Goal: Task Accomplishment & Management: Manage account settings

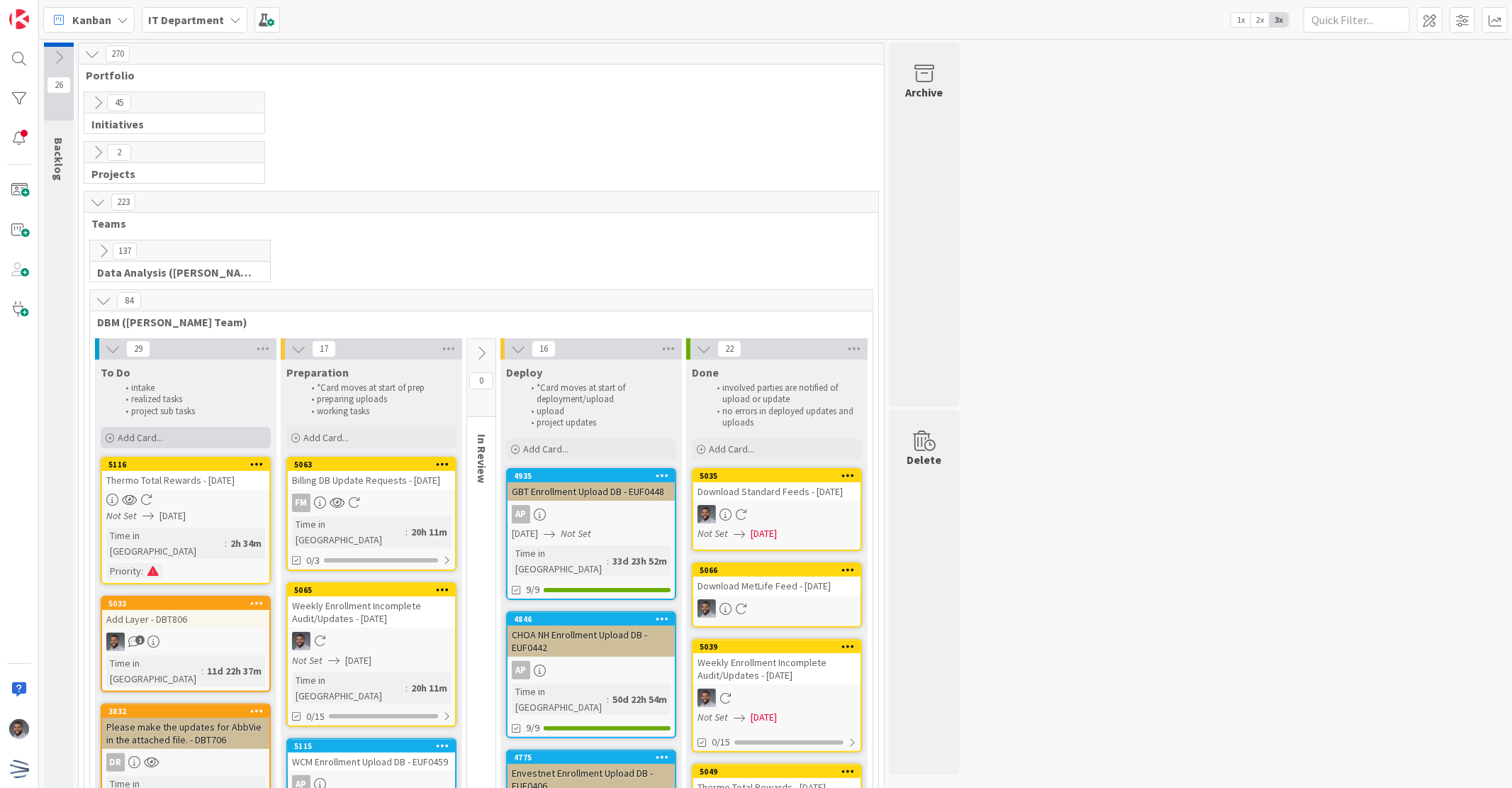
click at [195, 438] on div "Add Card..." at bounding box center [185, 437] width 170 height 21
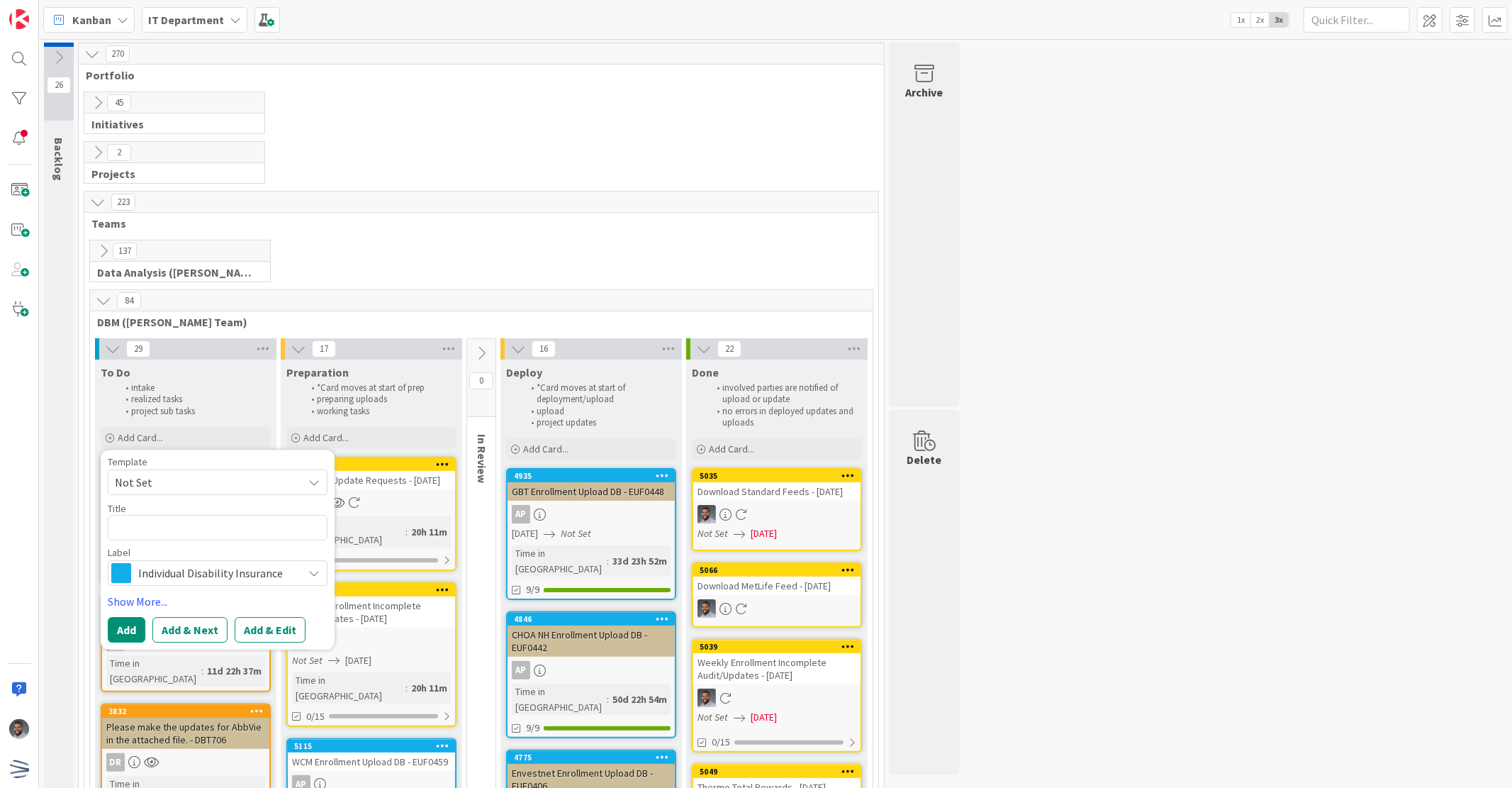
click at [195, 528] on textarea at bounding box center [218, 528] width 220 height 26
type textarea "x"
type textarea "C"
type textarea "x"
type textarea "Co"
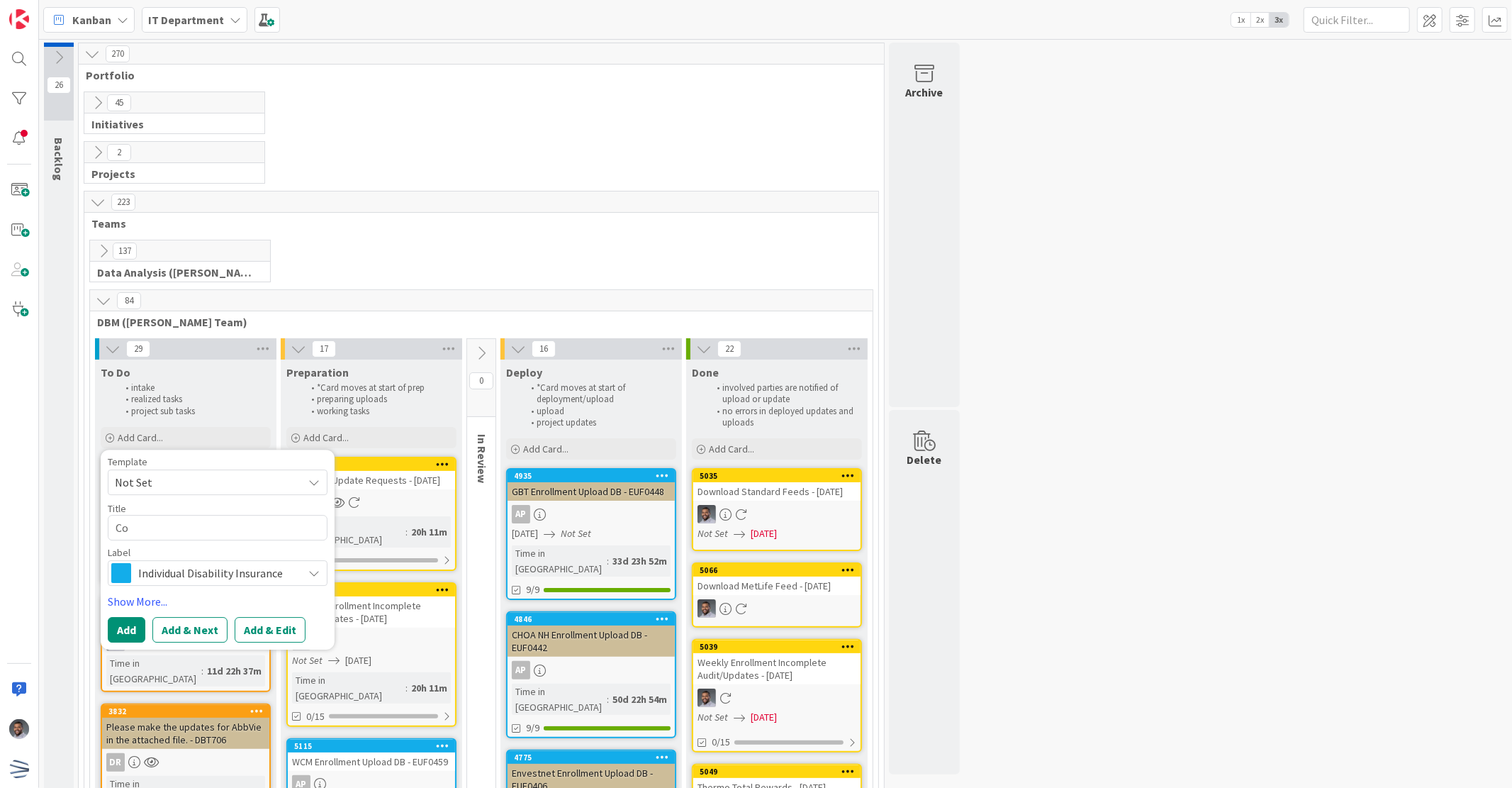
type textarea "x"
type textarea "Cos"
type textarea "x"
type textarea "Coss"
type textarea "x"
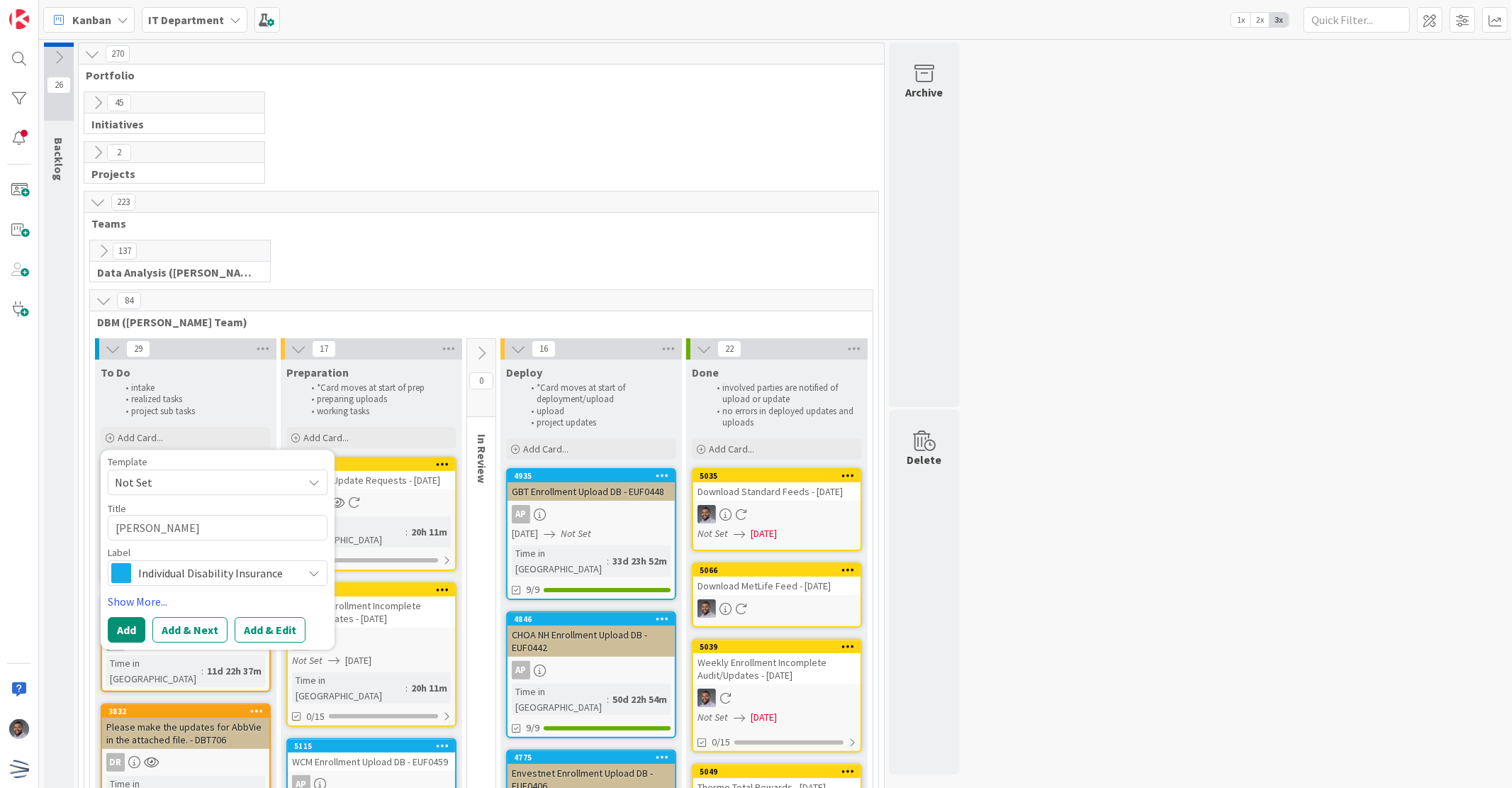
type textarea "Cosse"
type textarea "x"
type textarea "Cosset"
type textarea "x"
type textarea "Cossete"
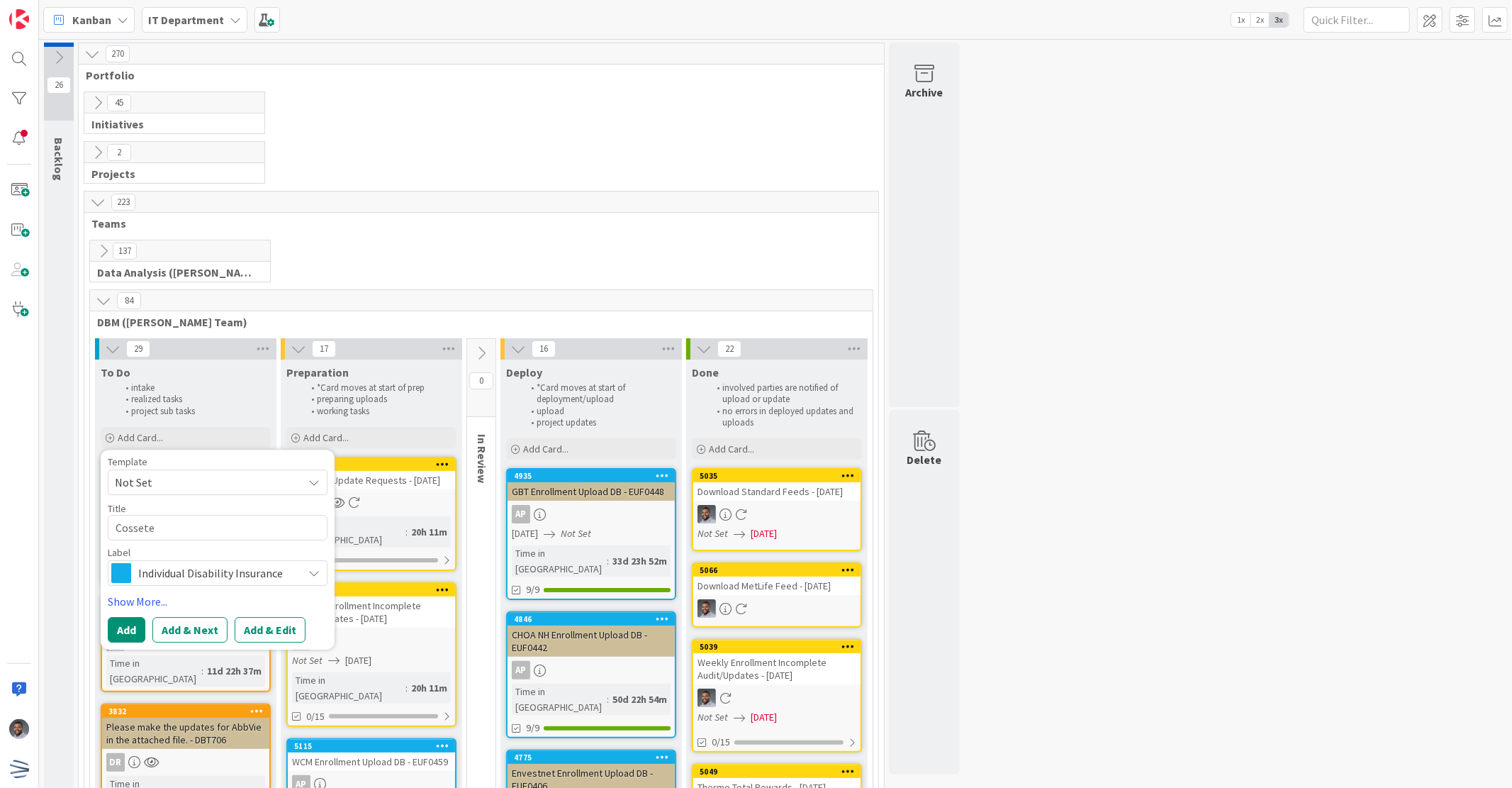
type textarea "x"
type textarea "Cosset"
type textarea "x"
type textarea "Cossete"
type textarea "x"
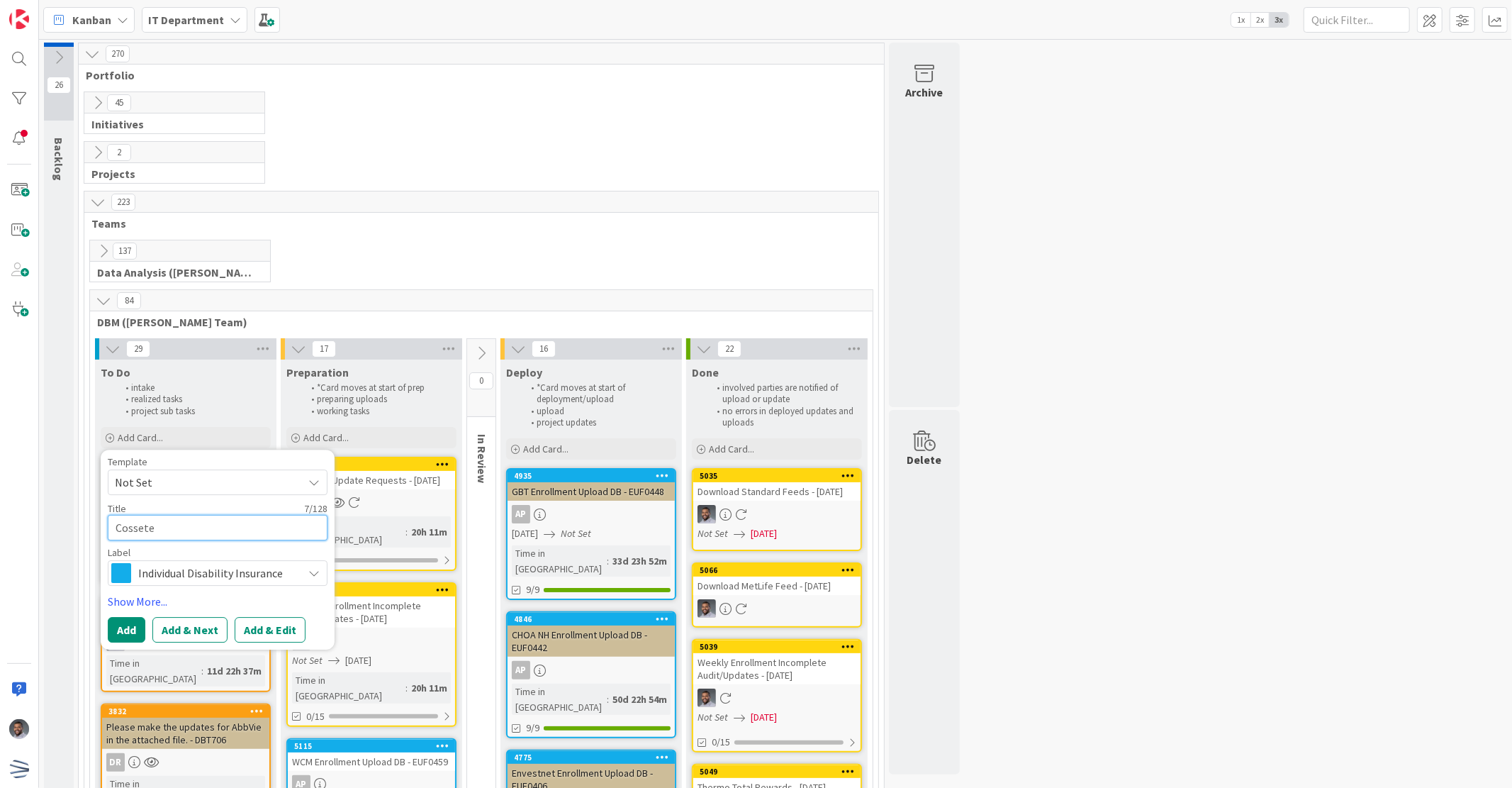
type textarea "Cossete"
type textarea "x"
type textarea "Cossete V"
type textarea "x"
type textarea "Cossete Vr"
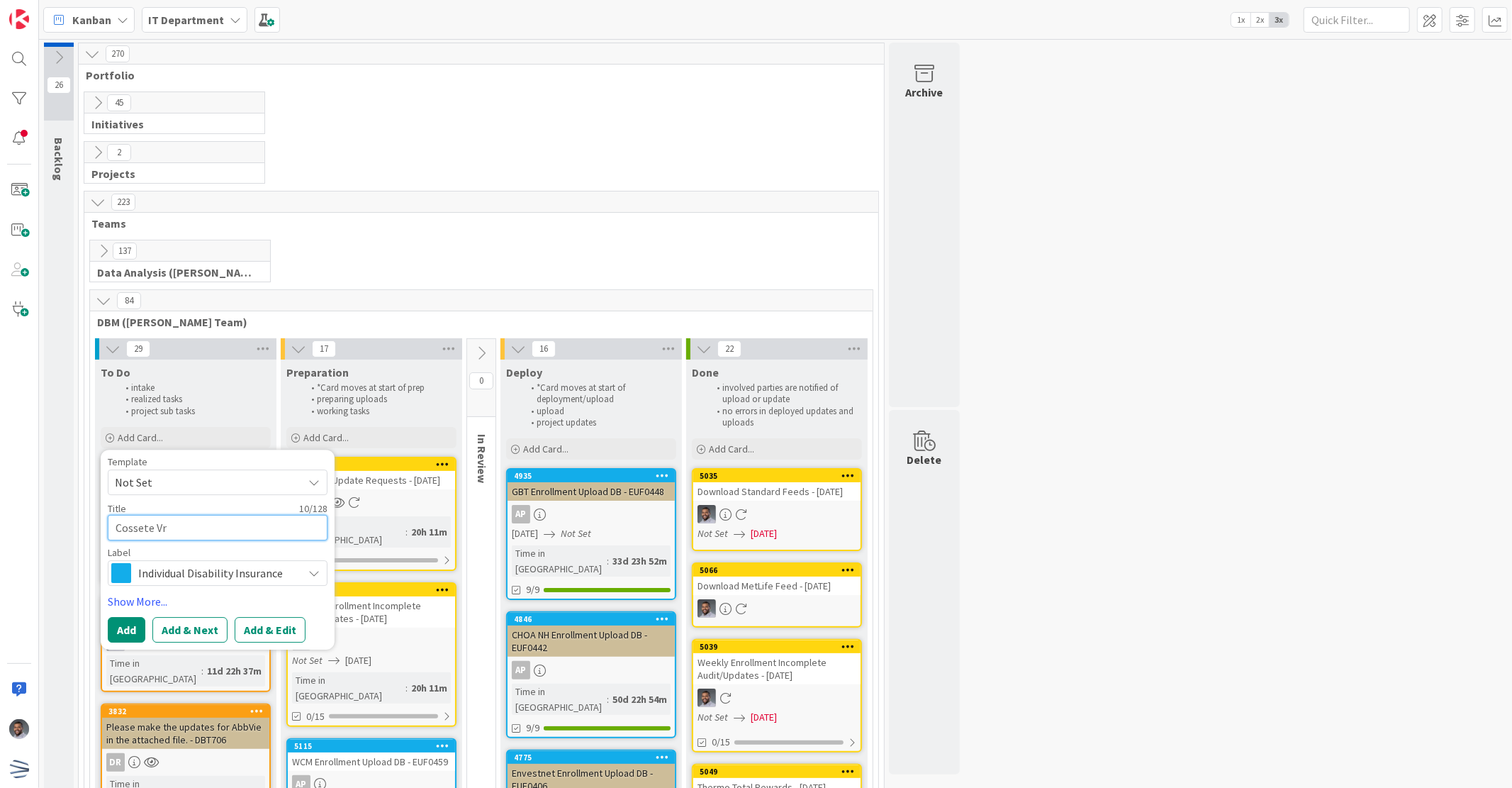
type textarea "x"
type textarea "Cossete V"
type textarea "x"
type textarea "Cossete Va"
type textarea "x"
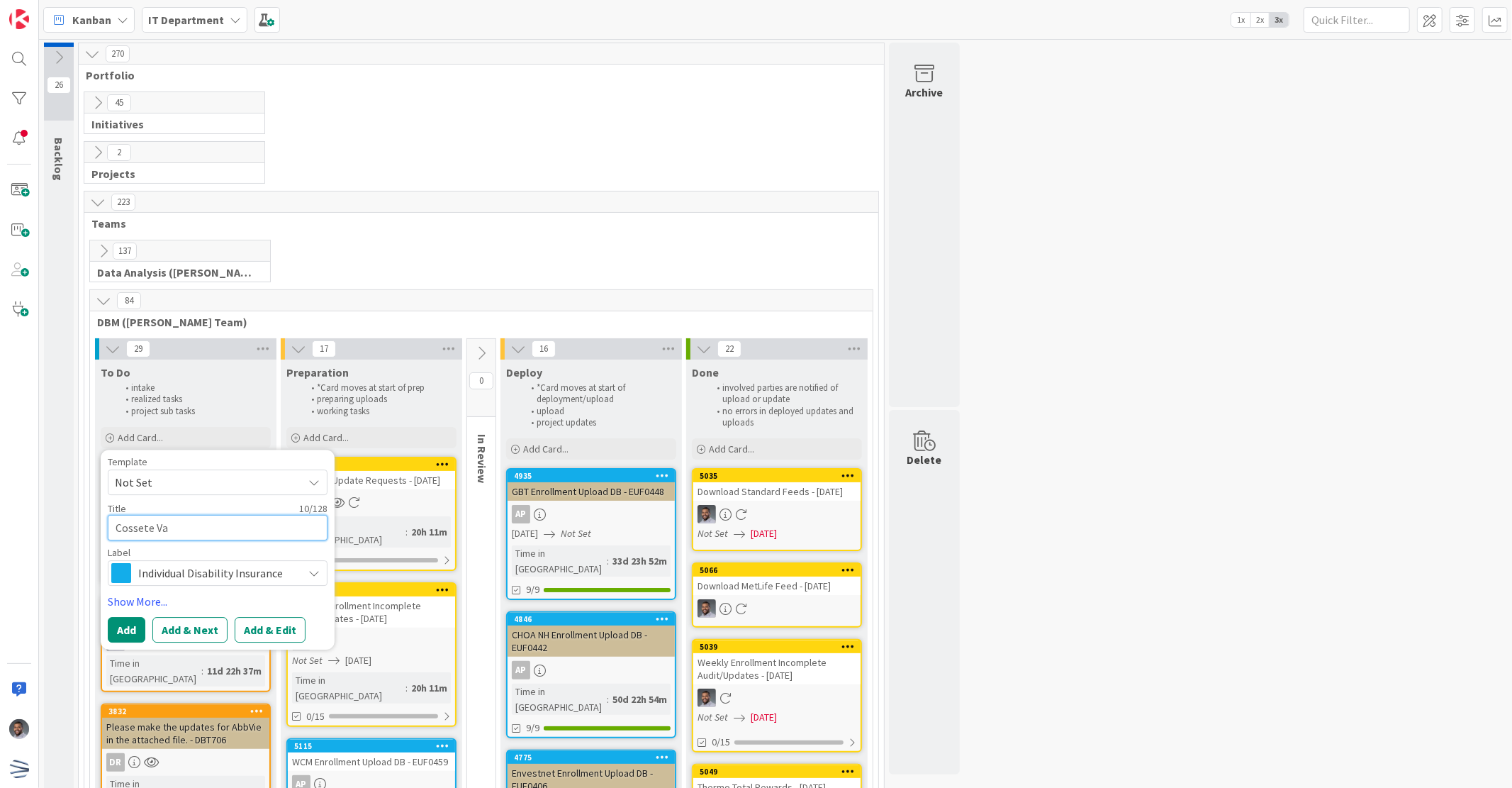
type textarea "Cossete Var"
type textarea "x"
type textarea "Cossete Vari"
type textarea "x"
type textarea "Cossete Varian"
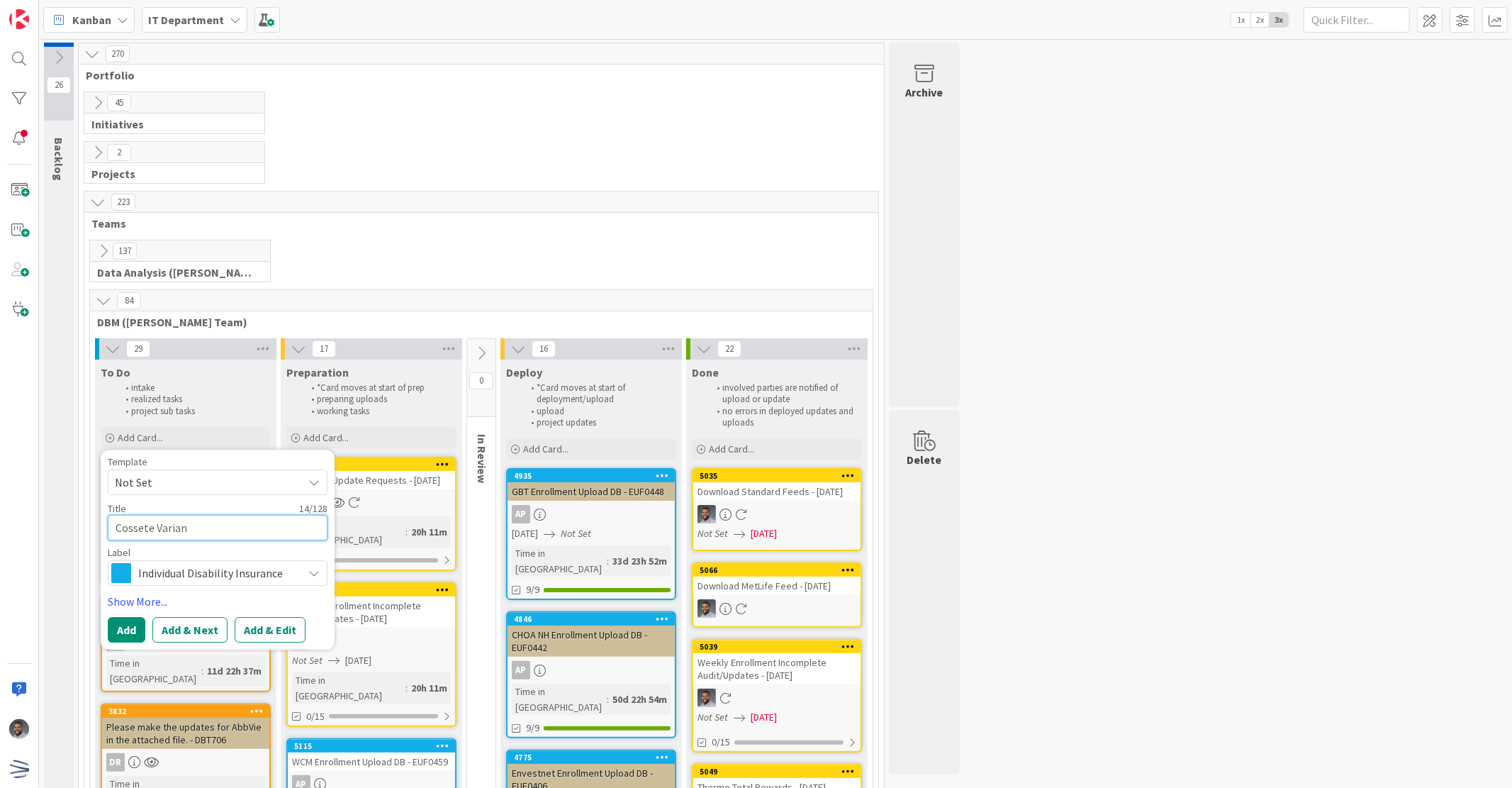
type textarea "x"
type textarea "Cossete Variance"
type textarea "x"
type textarea "Cossete Variance"
click at [233, 581] on span "Individual Disability Insurance" at bounding box center [217, 572] width 157 height 20
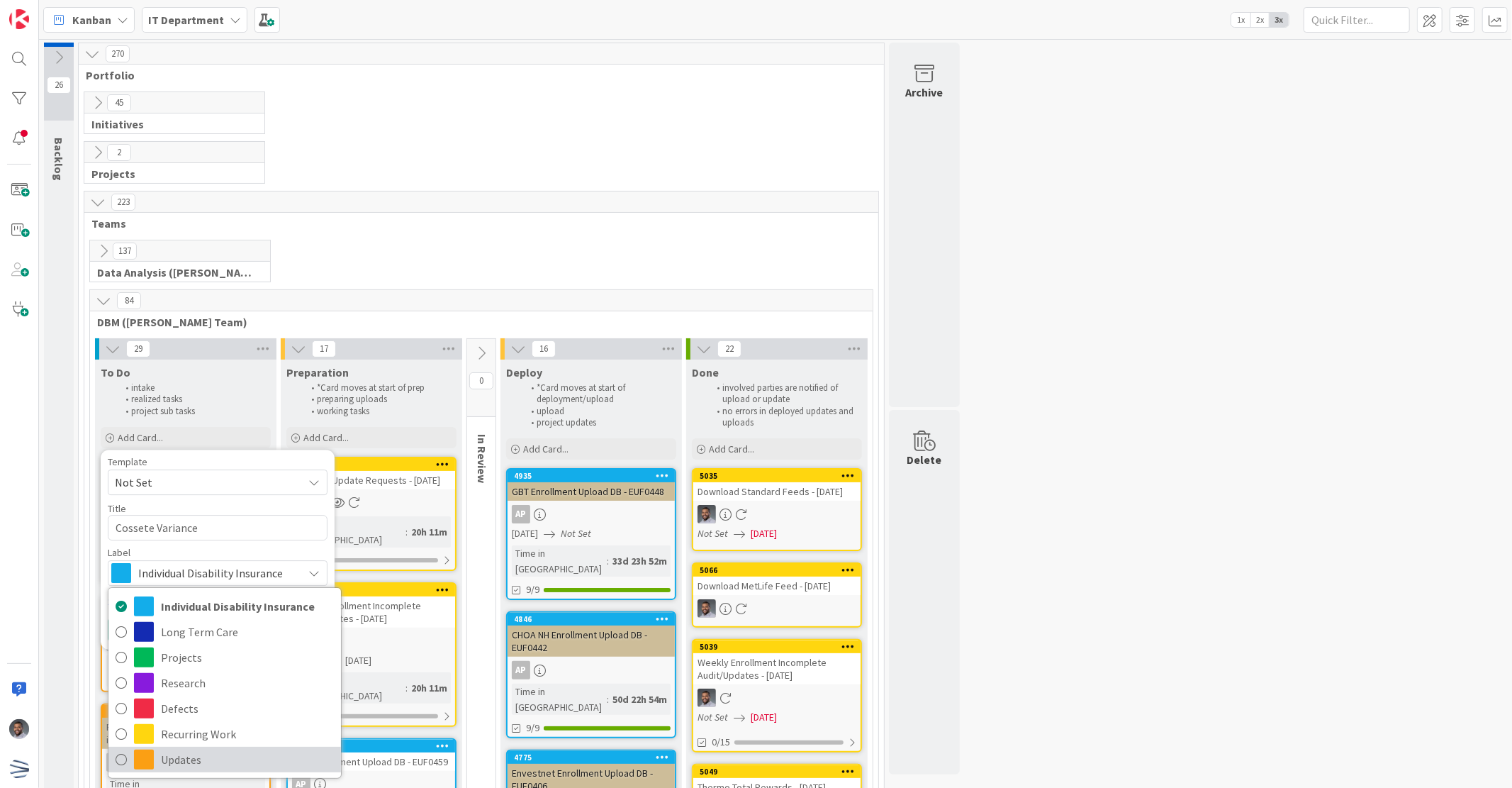
click at [225, 756] on span "Updates" at bounding box center [247, 759] width 173 height 21
type textarea "x"
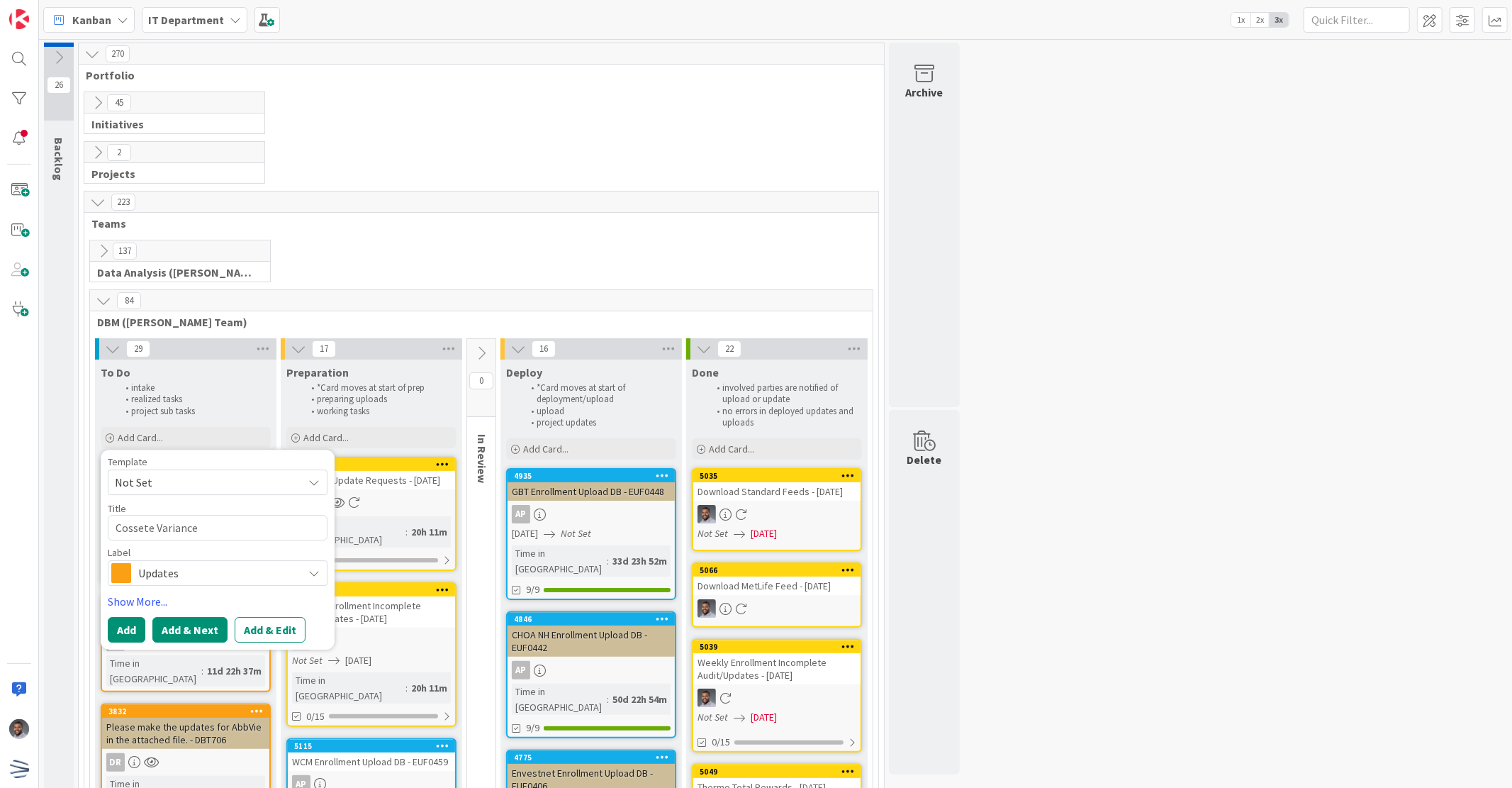
click at [181, 633] on button "Add & Next" at bounding box center [190, 630] width 75 height 26
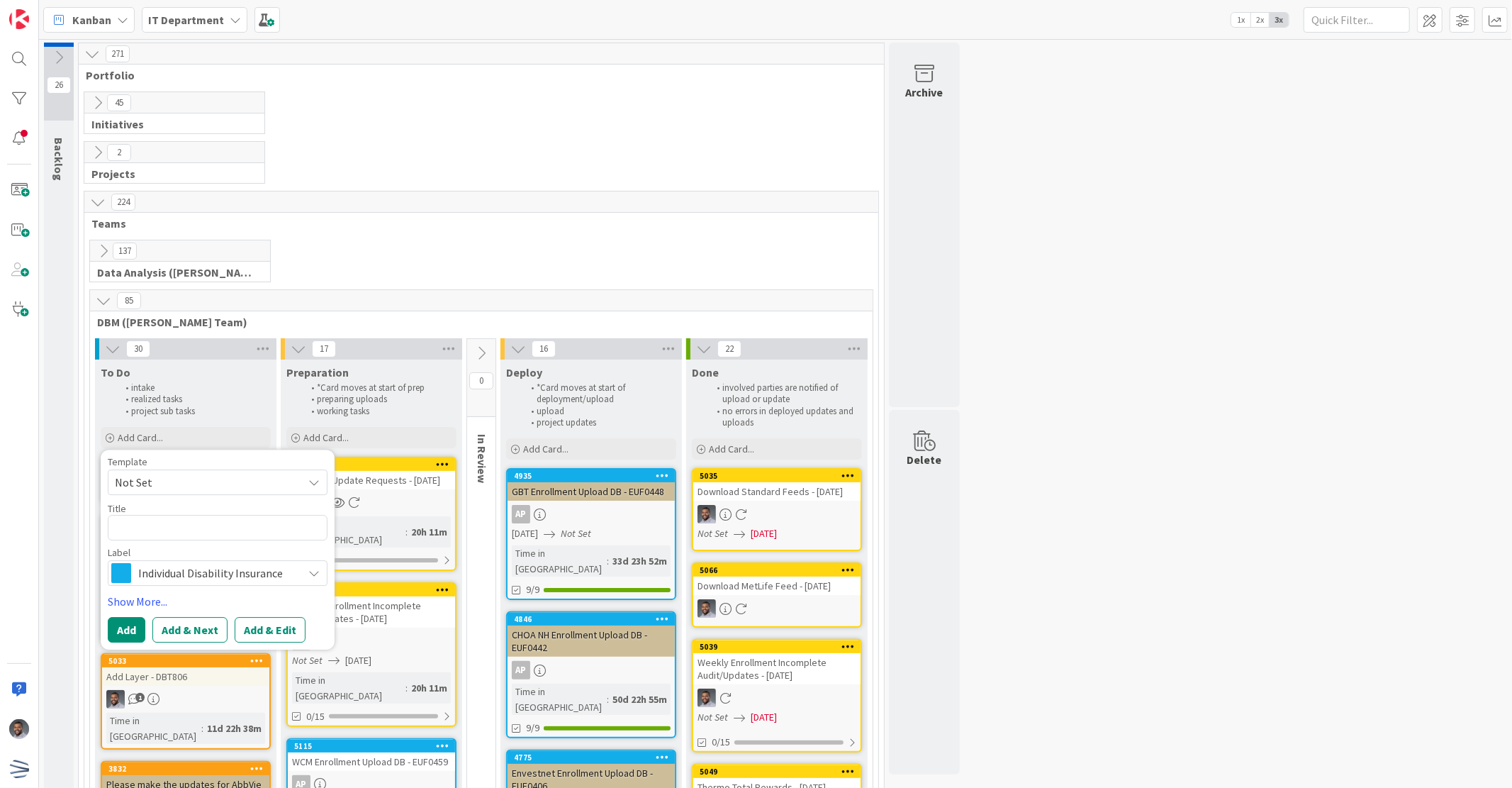
click at [445, 293] on div "85" at bounding box center [481, 300] width 783 height 21
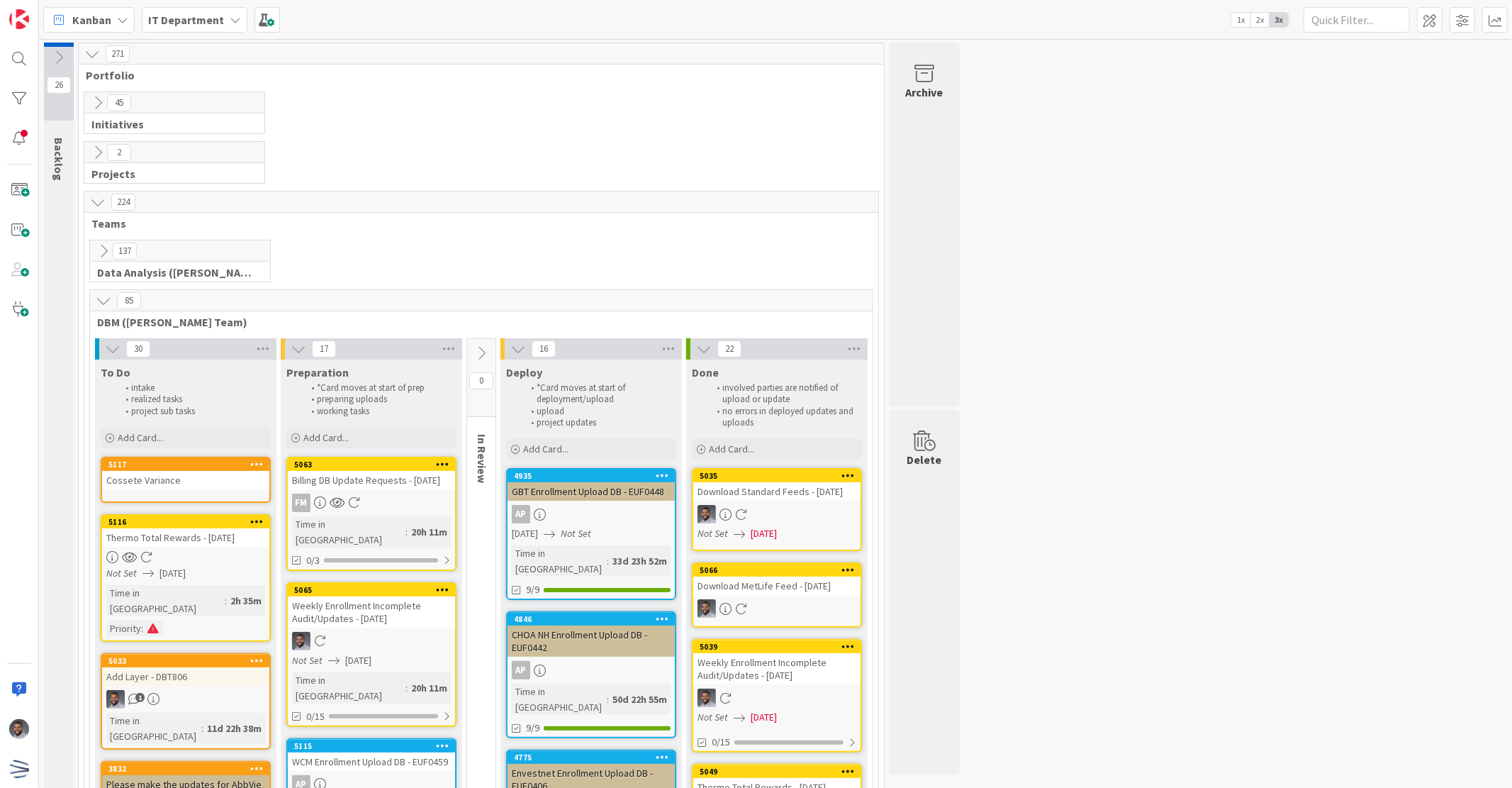
click at [210, 471] on div "Cossete Variance" at bounding box center [185, 480] width 167 height 19
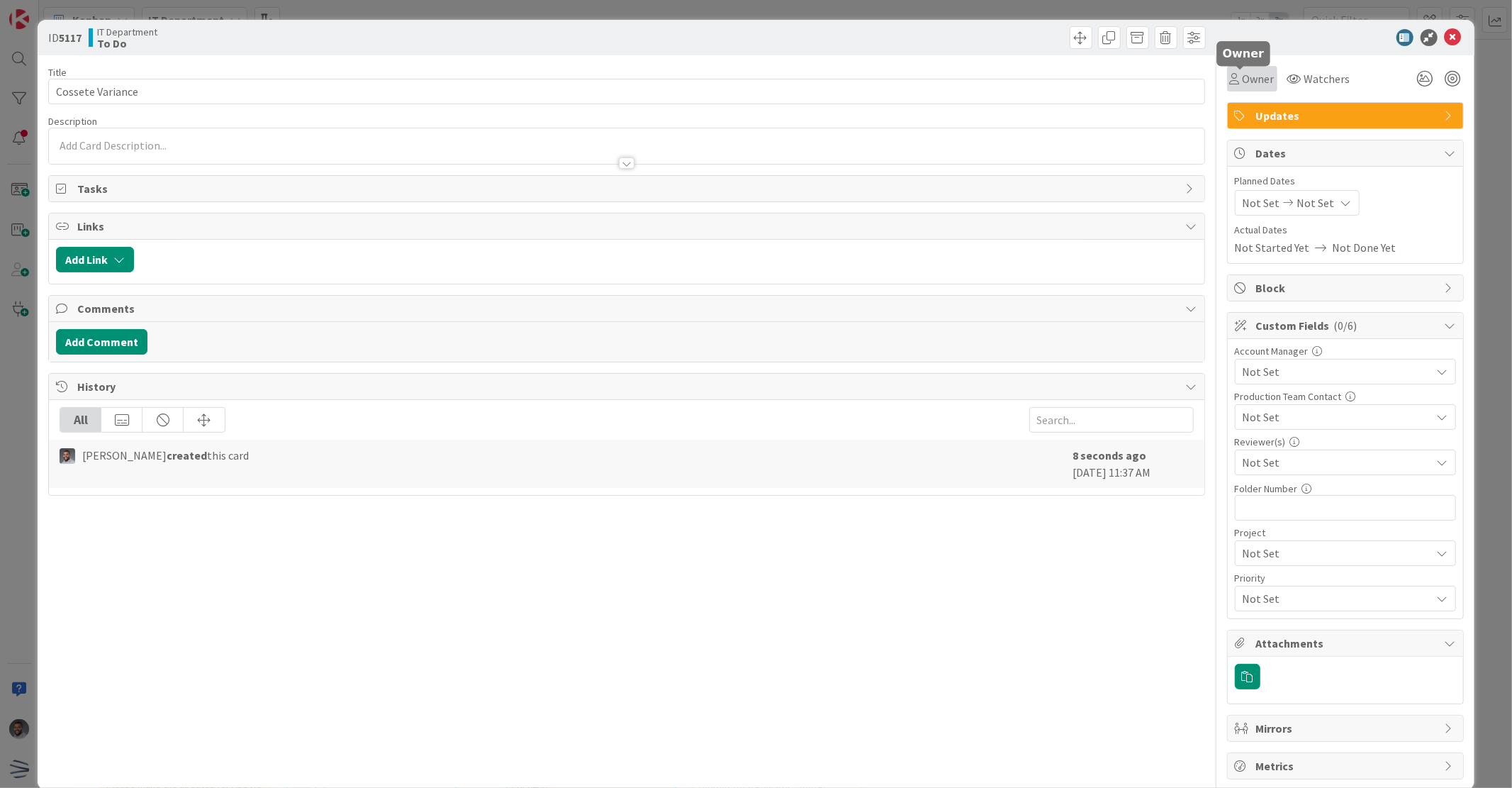
click at [1243, 77] on span "Owner" at bounding box center [1259, 79] width 32 height 17
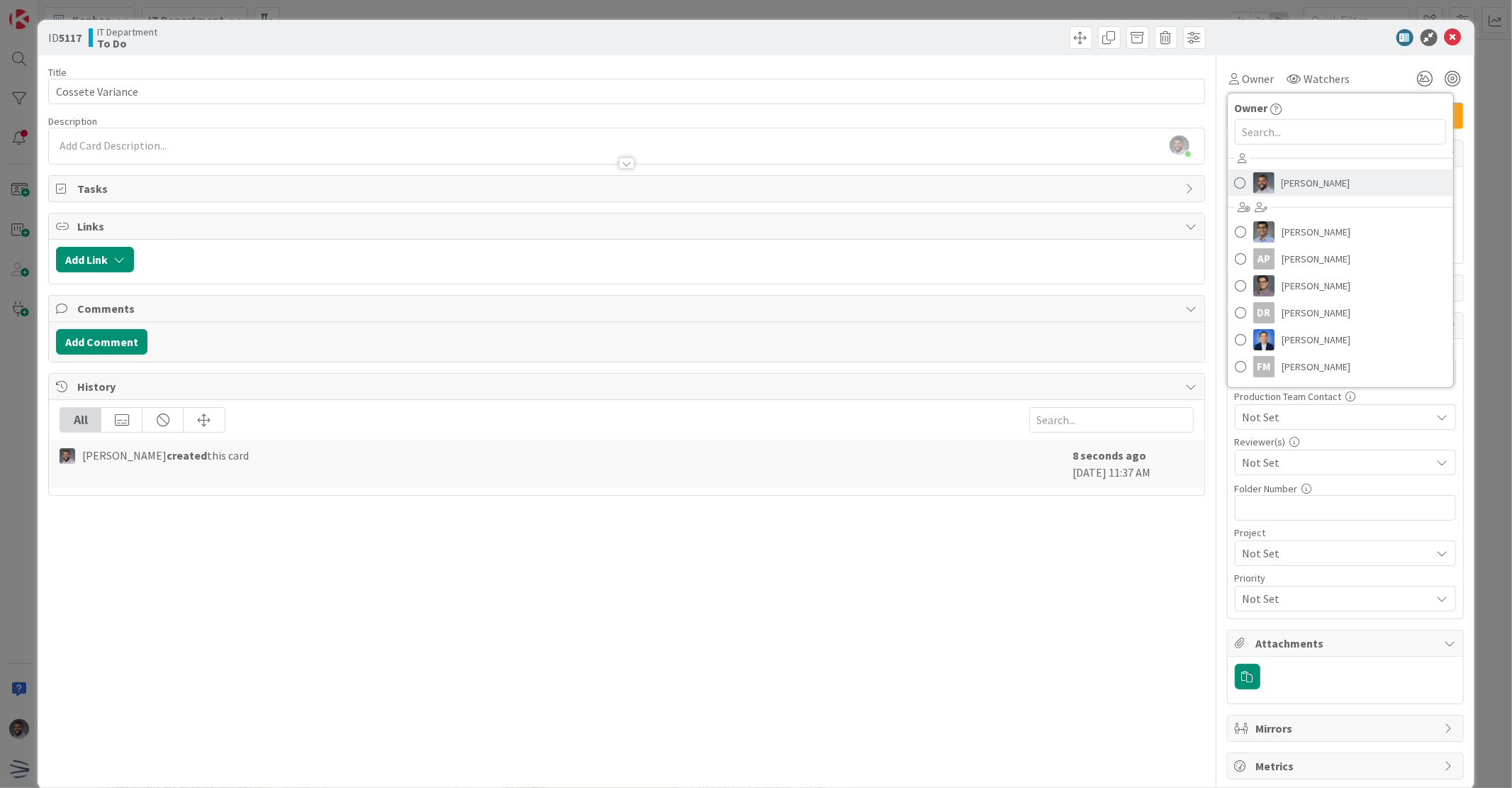
click at [1266, 186] on link "Francisco Sierra" at bounding box center [1340, 183] width 225 height 27
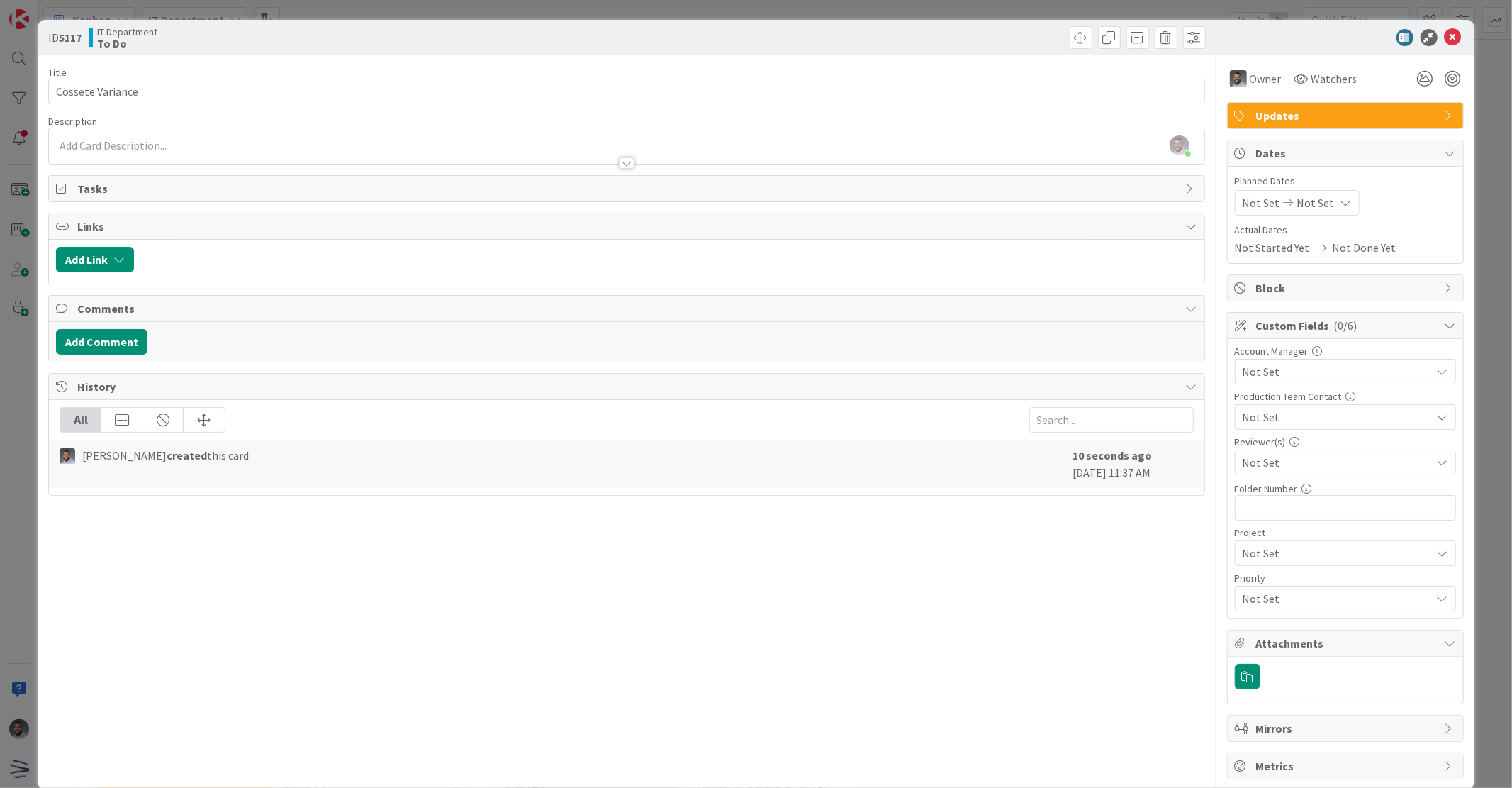
click at [1300, 202] on span "Not Set" at bounding box center [1317, 203] width 37 height 17
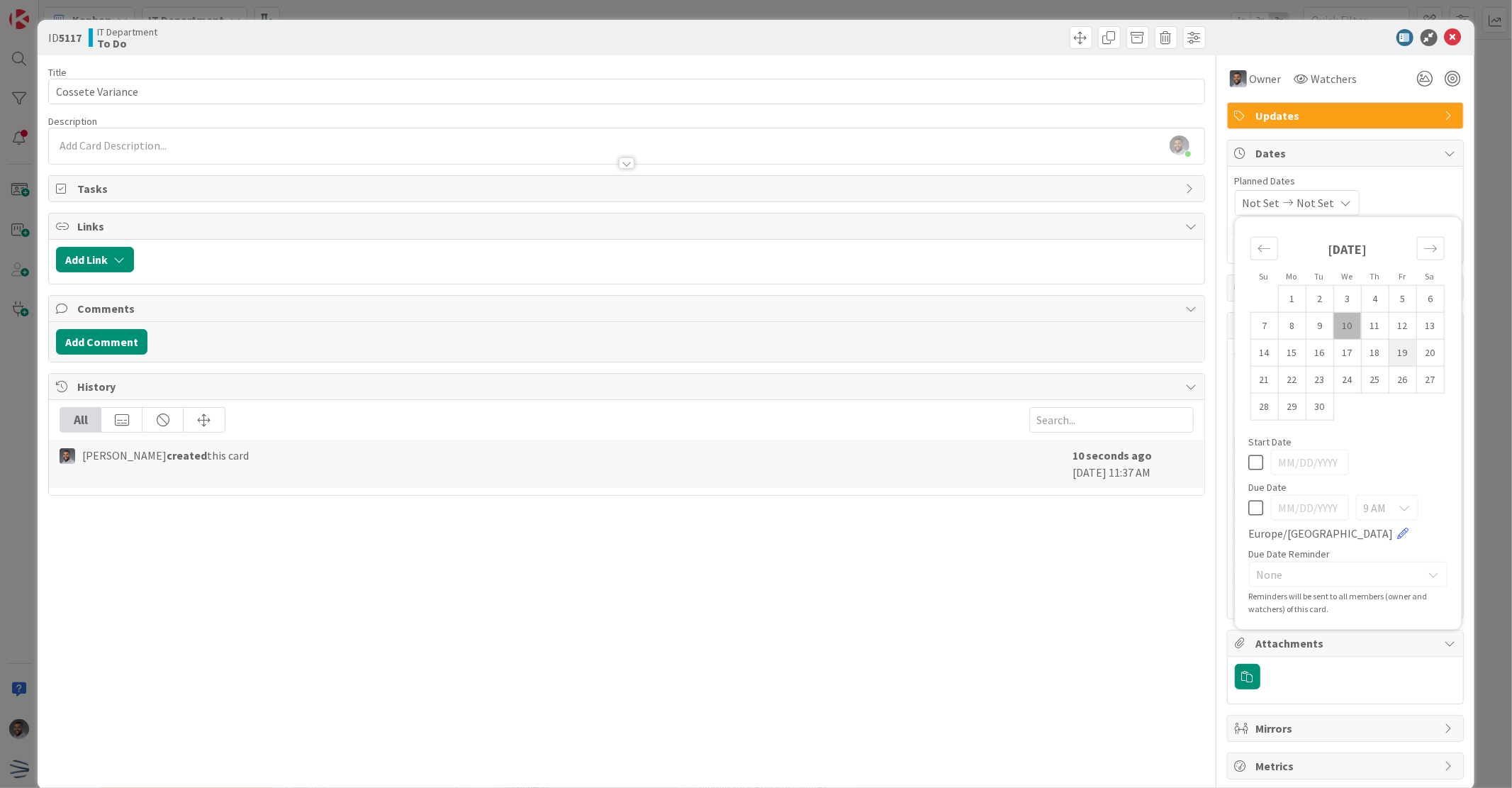
click at [1396, 345] on td "19" at bounding box center [1402, 353] width 28 height 27
type input "[DATE]"
click at [1379, 188] on span "Planned Dates" at bounding box center [1345, 181] width 221 height 15
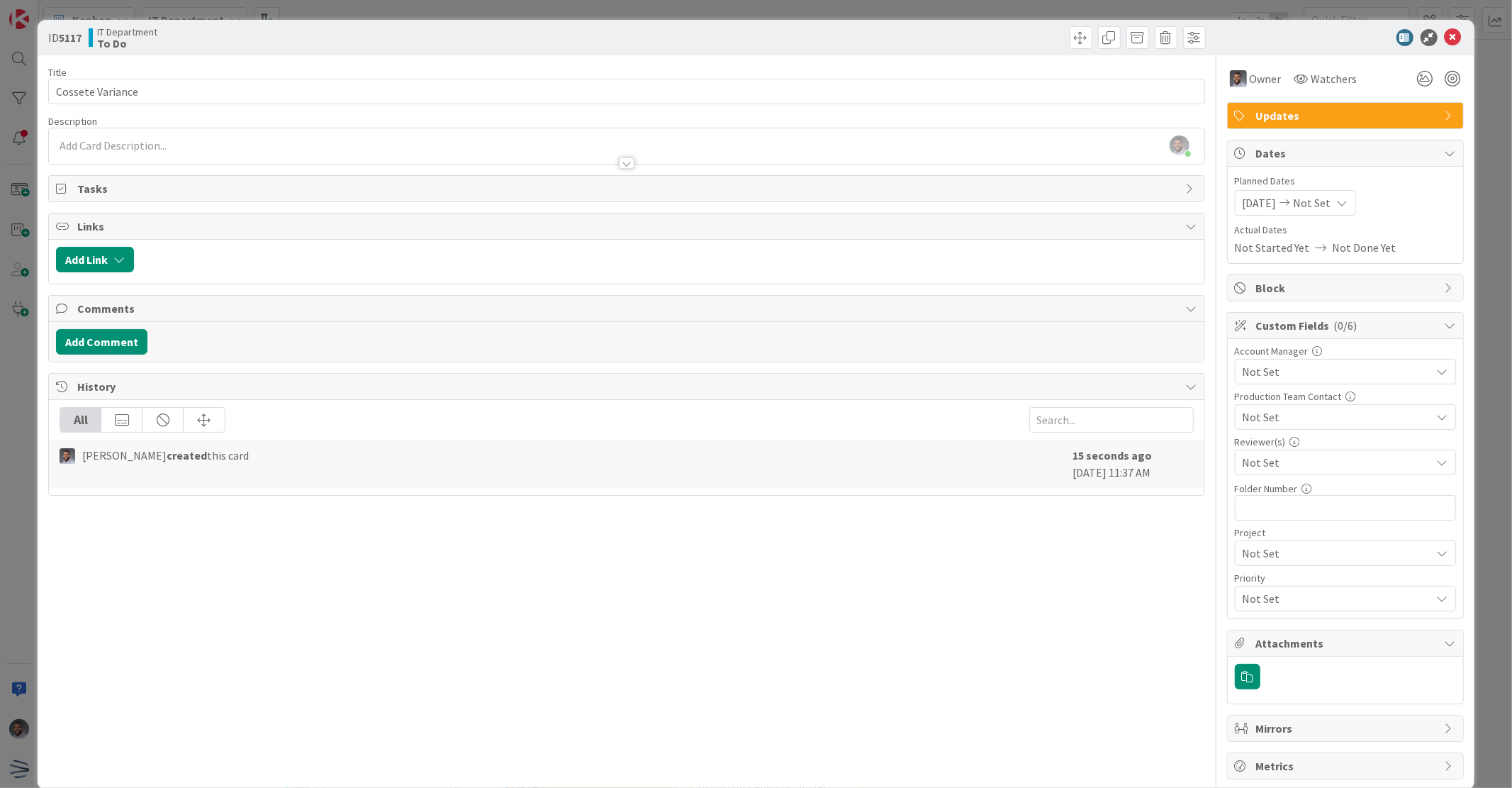
click at [1315, 366] on span "Not Set" at bounding box center [1337, 371] width 189 height 17
click at [1406, 239] on div "Not Started Yet Not Done Yet" at bounding box center [1345, 247] width 221 height 17
click at [1334, 415] on span "Not Set" at bounding box center [1334, 417] width 182 height 20
click at [1383, 349] on div "Account Manager" at bounding box center [1345, 351] width 221 height 10
click at [1356, 461] on span "Not Set" at bounding box center [1337, 462] width 189 height 17
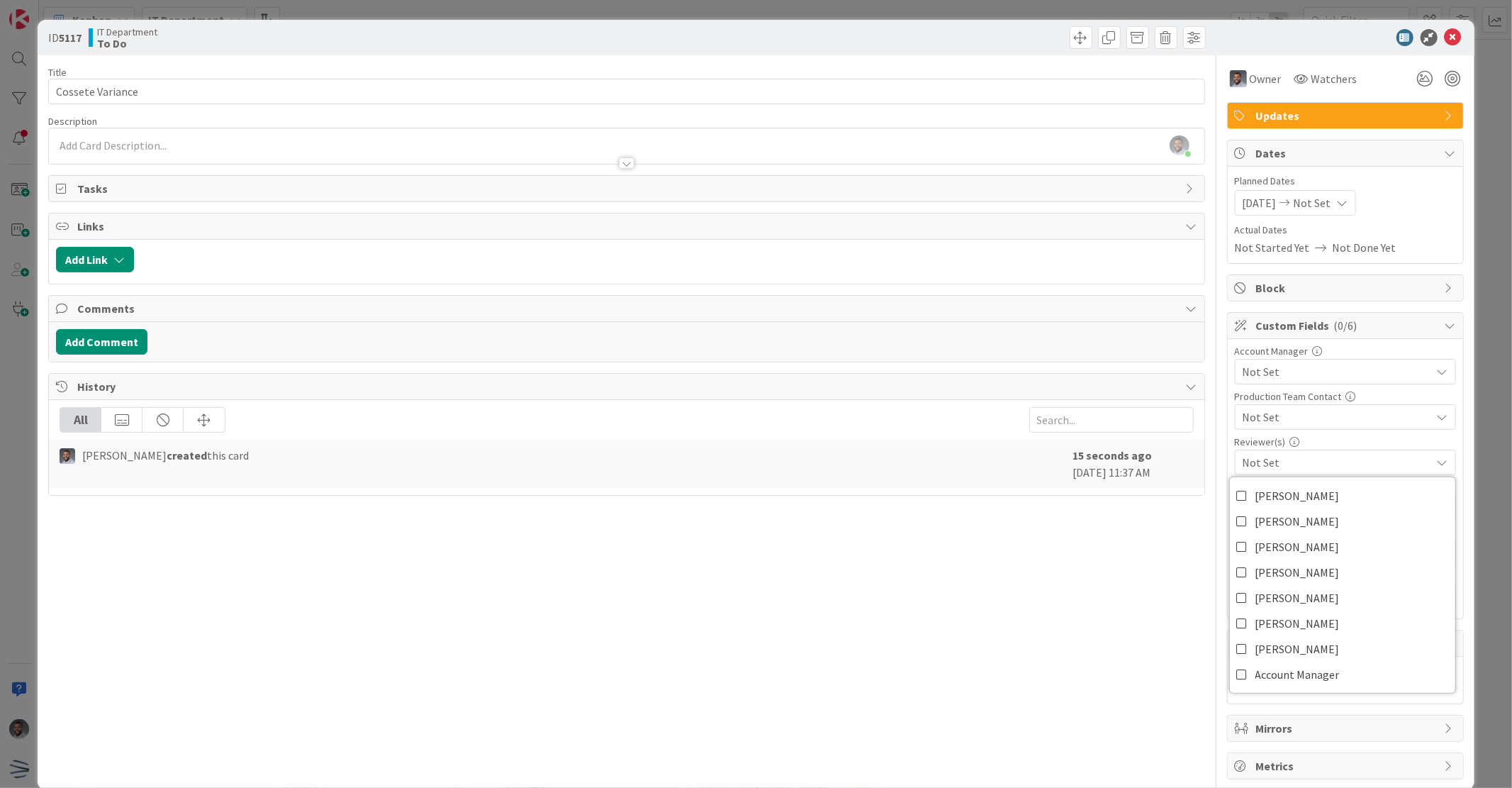
click at [1356, 440] on div "Reviewer(s)" at bounding box center [1345, 442] width 221 height 10
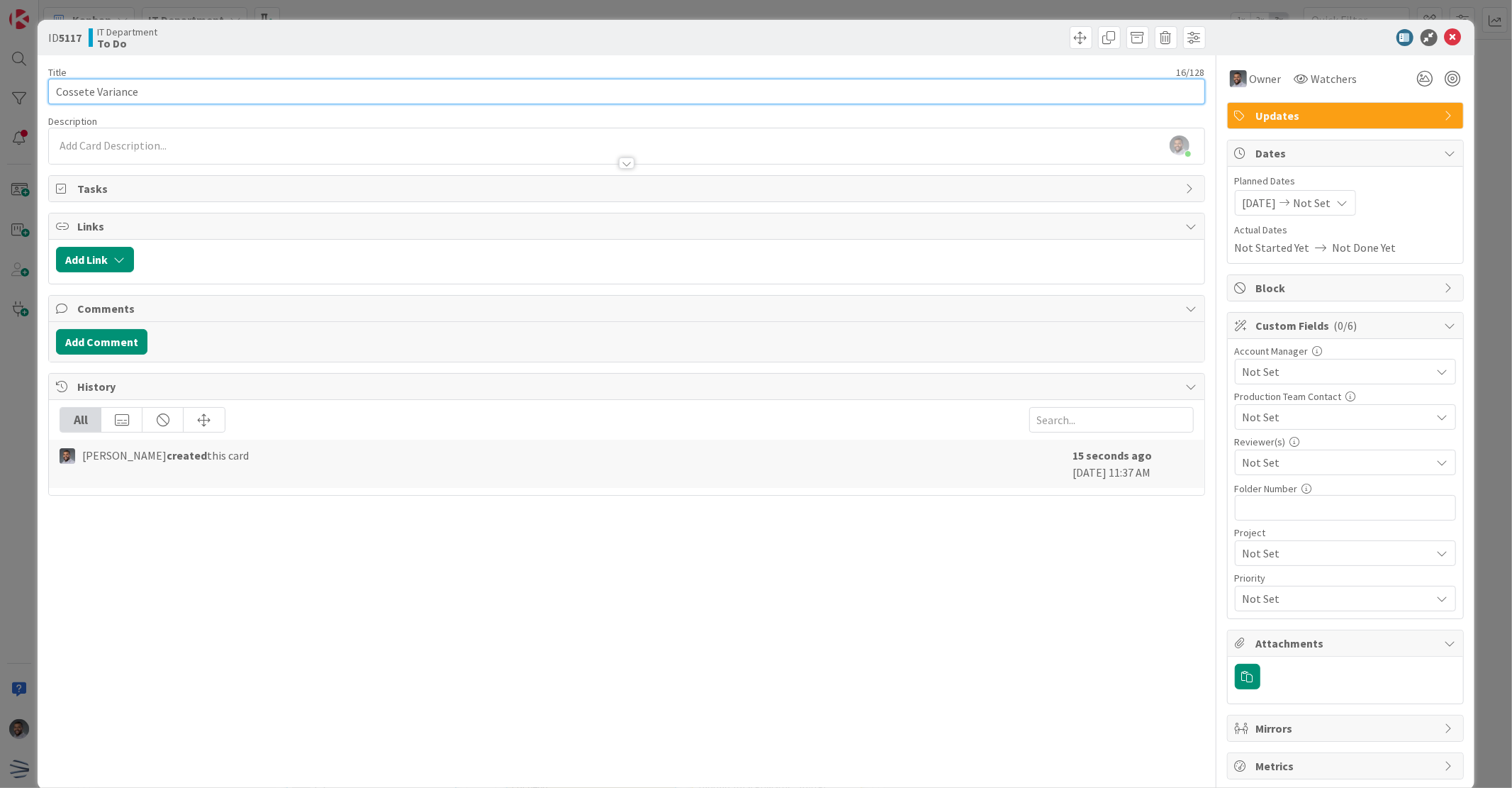
click at [173, 88] on input "Cossete Variance" at bounding box center [626, 92] width 1157 height 26
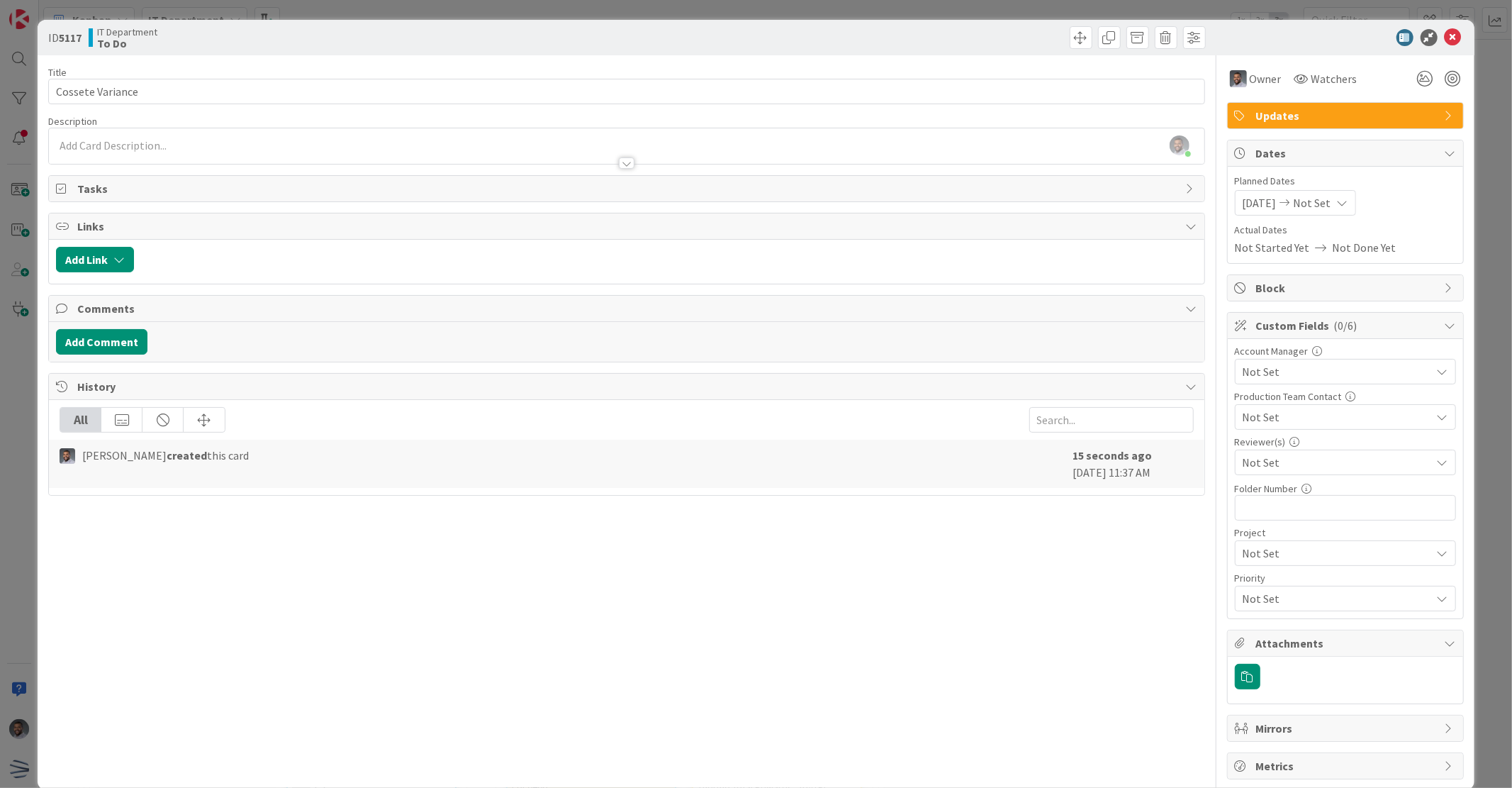
click at [179, 144] on div "Francisco Sierra just joined" at bounding box center [626, 146] width 1155 height 36
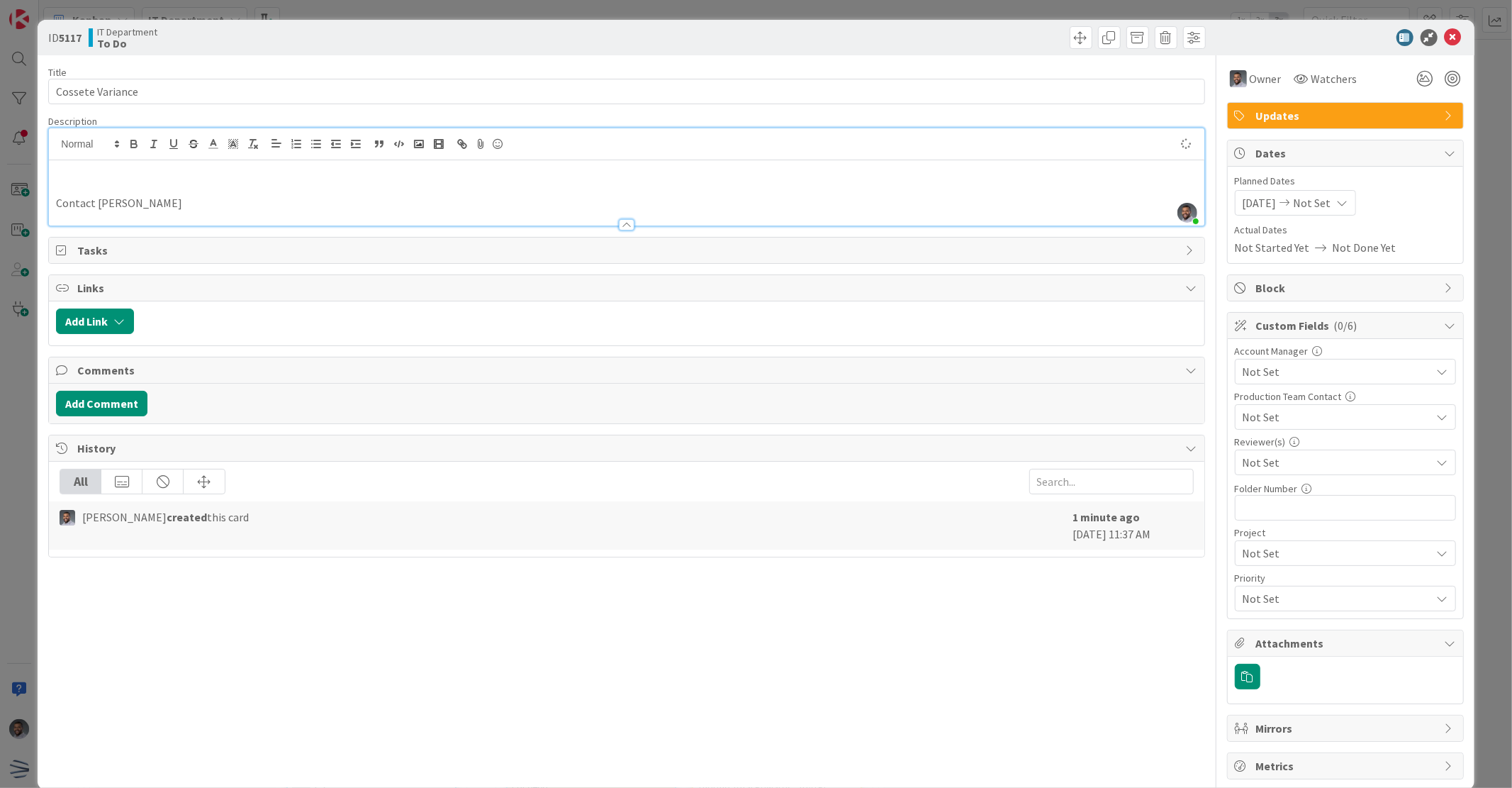
click at [167, 178] on p at bounding box center [626, 171] width 1141 height 16
click at [231, 191] on p at bounding box center [626, 187] width 1141 height 16
click at [213, 176] on p at bounding box center [626, 171] width 1141 height 16
click at [265, 178] on div "Contact Lesa" at bounding box center [626, 193] width 1155 height 65
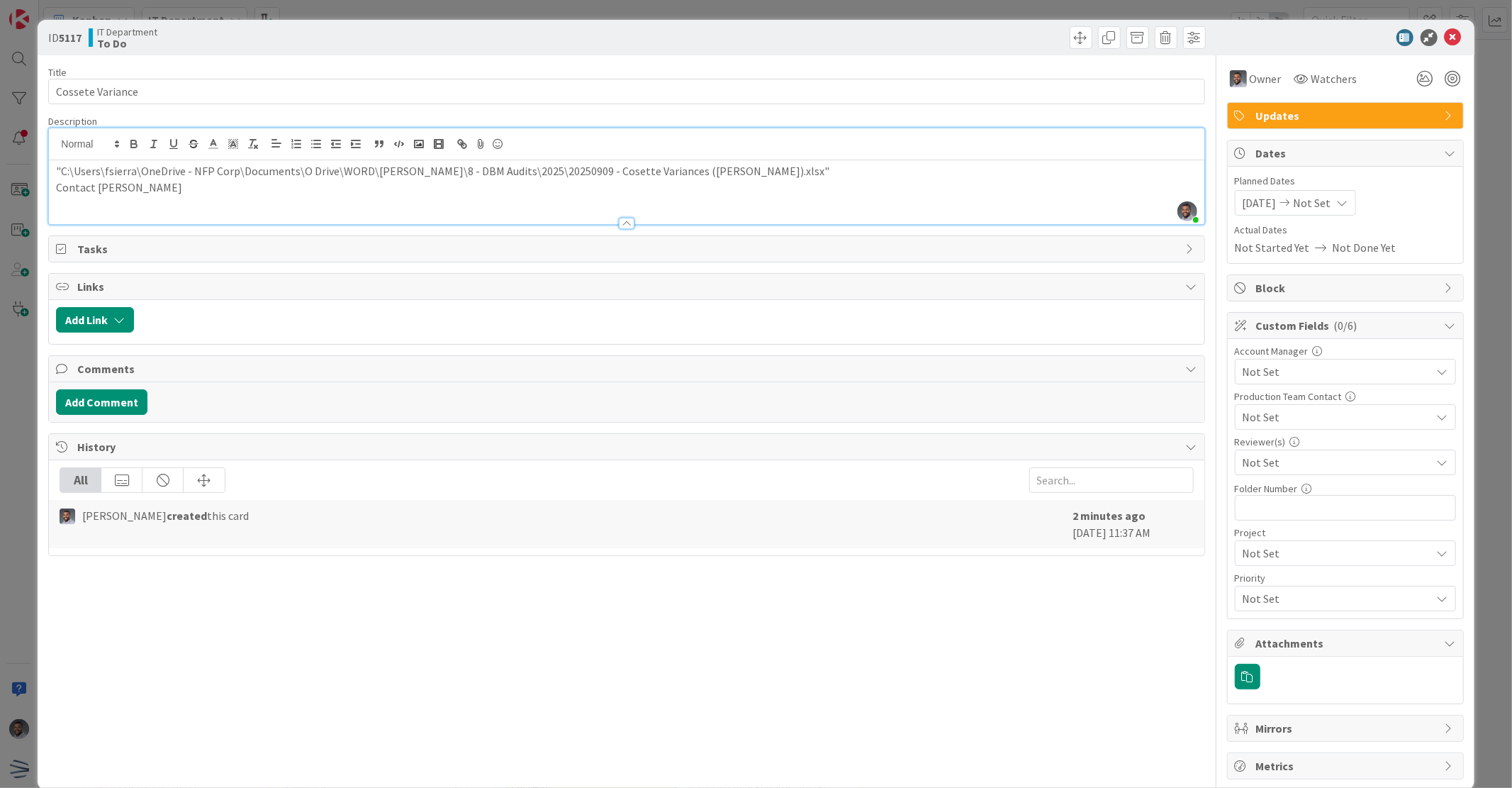
click at [52, 168] on div ""C:\Users\fsierra\OneDrive - NFP Corp\Documents\O Drive\WORD\Francisco Sierra\8…" at bounding box center [626, 192] width 1155 height 64
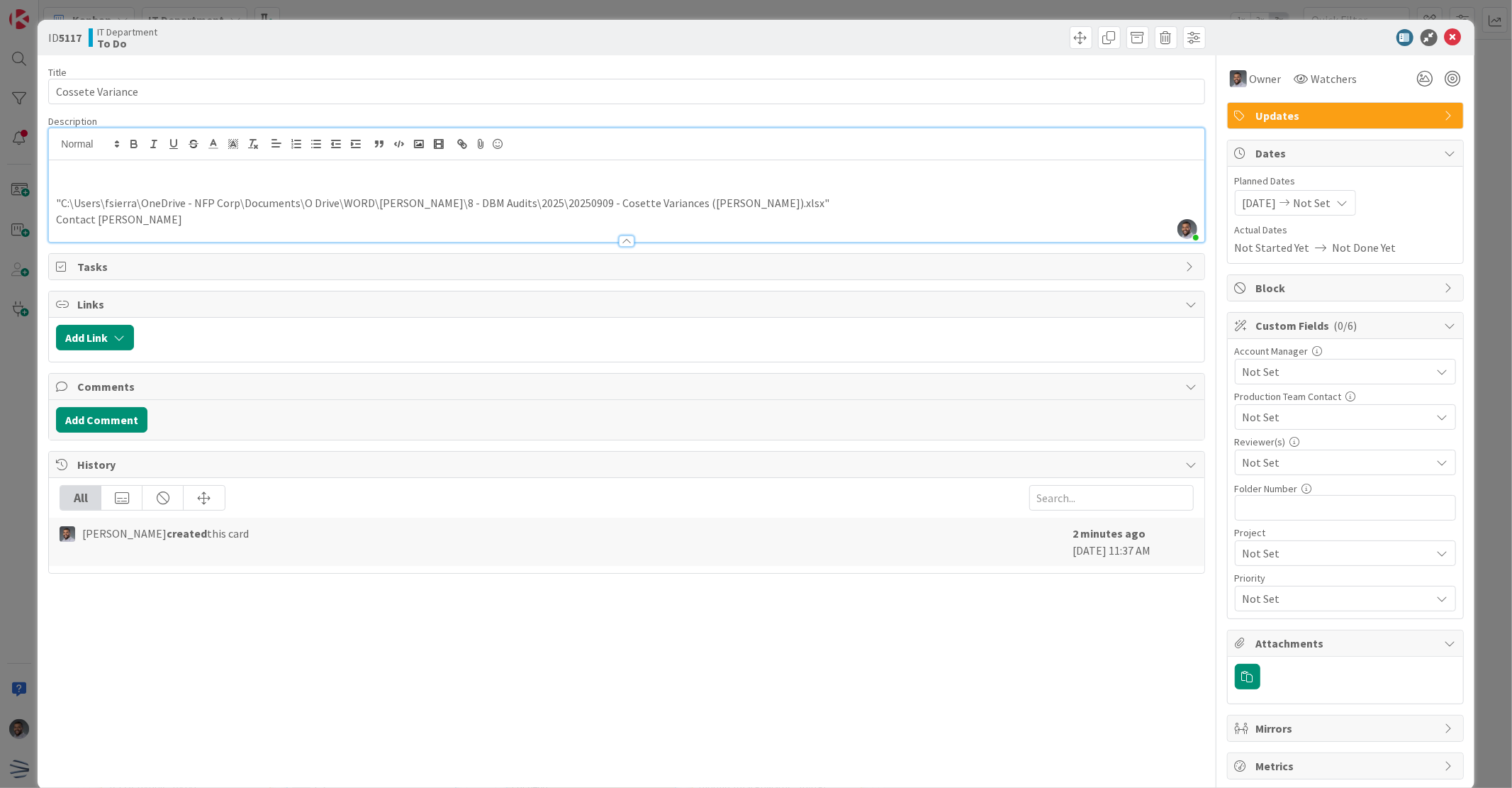
click at [65, 179] on p at bounding box center [626, 187] width 1141 height 16
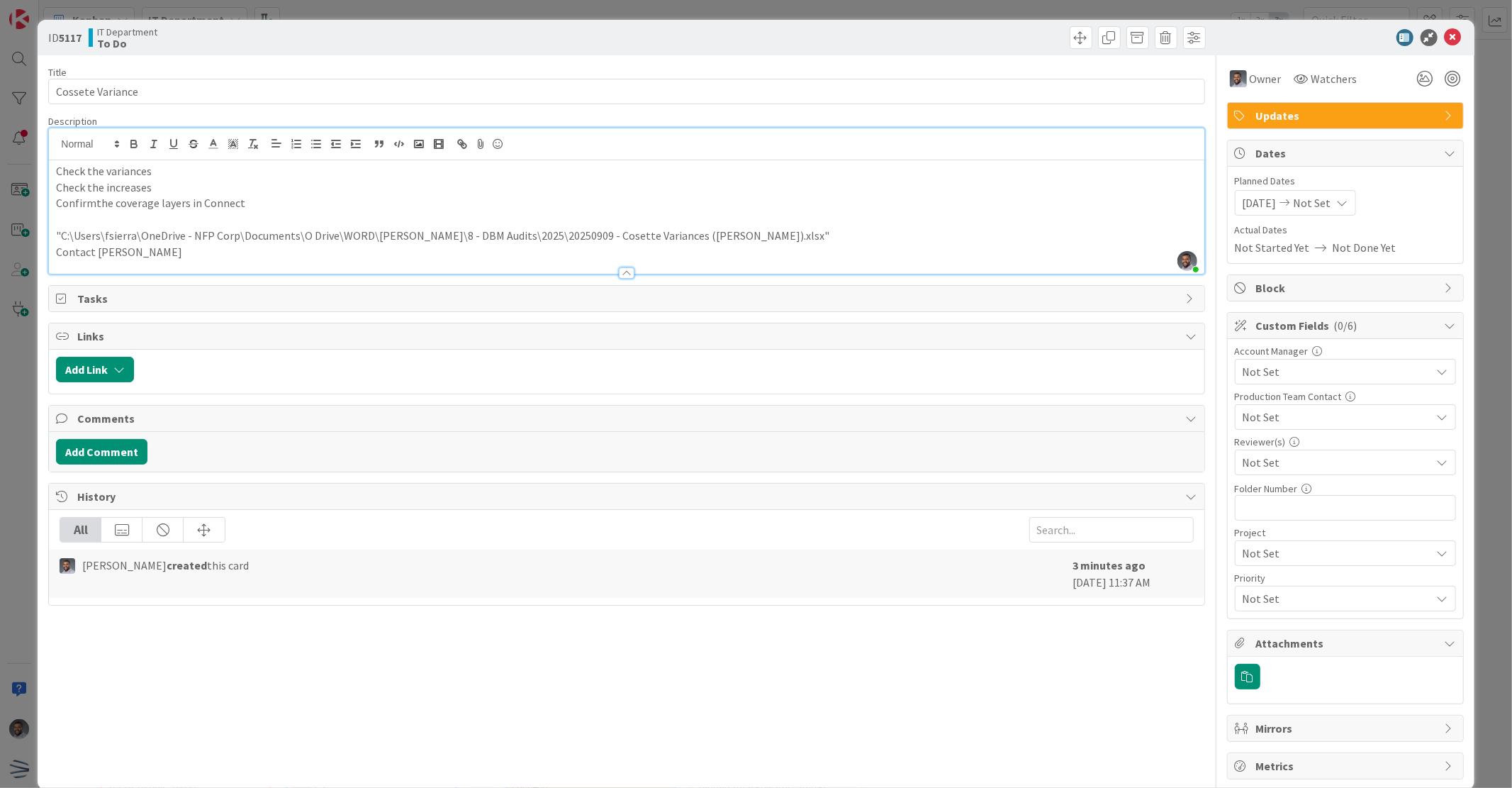
click at [350, 184] on p "Check the increases" at bounding box center [626, 187] width 1141 height 16
click at [1445, 37] on icon at bounding box center [1453, 37] width 17 height 17
